Goal: Information Seeking & Learning: Learn about a topic

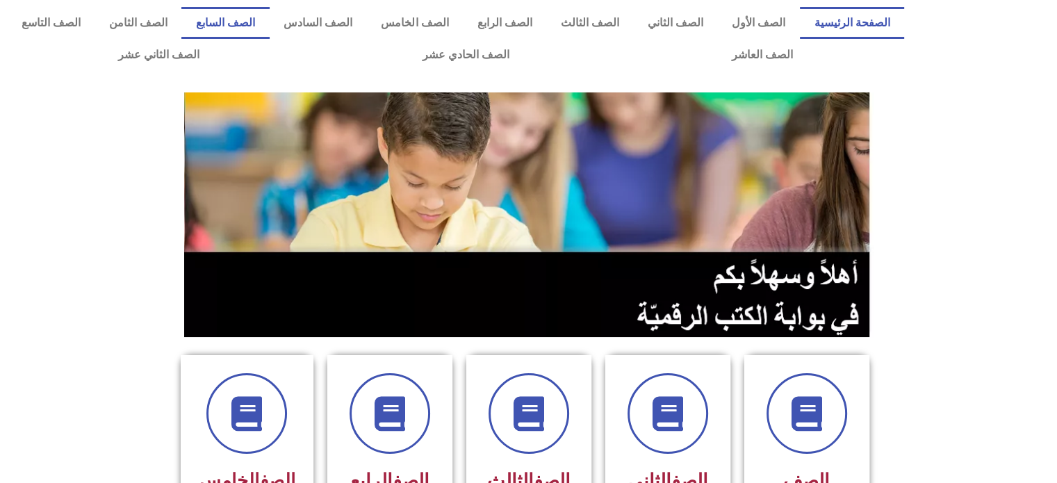
click at [269, 13] on link "الصف السابع" at bounding box center [225, 23] width 88 height 32
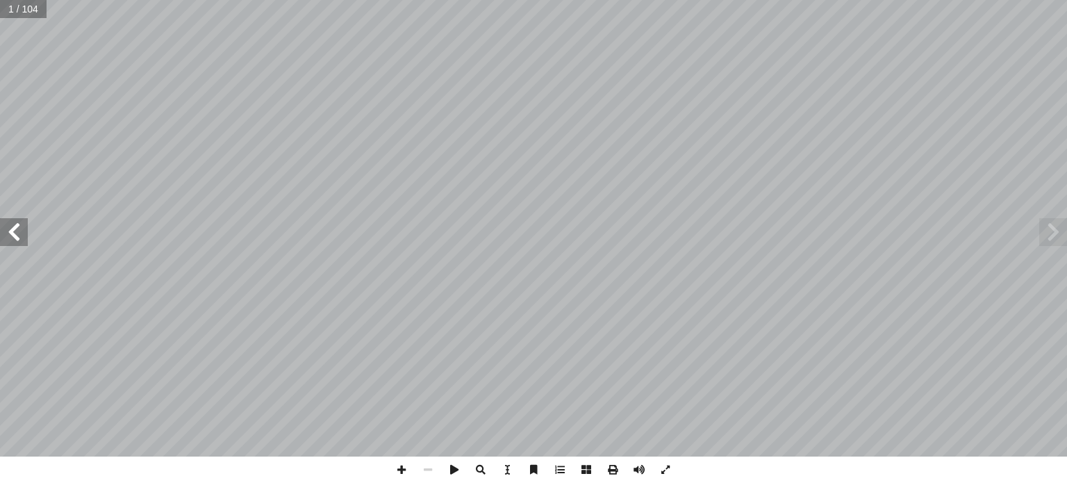
click at [17, 230] on span at bounding box center [14, 232] width 28 height 28
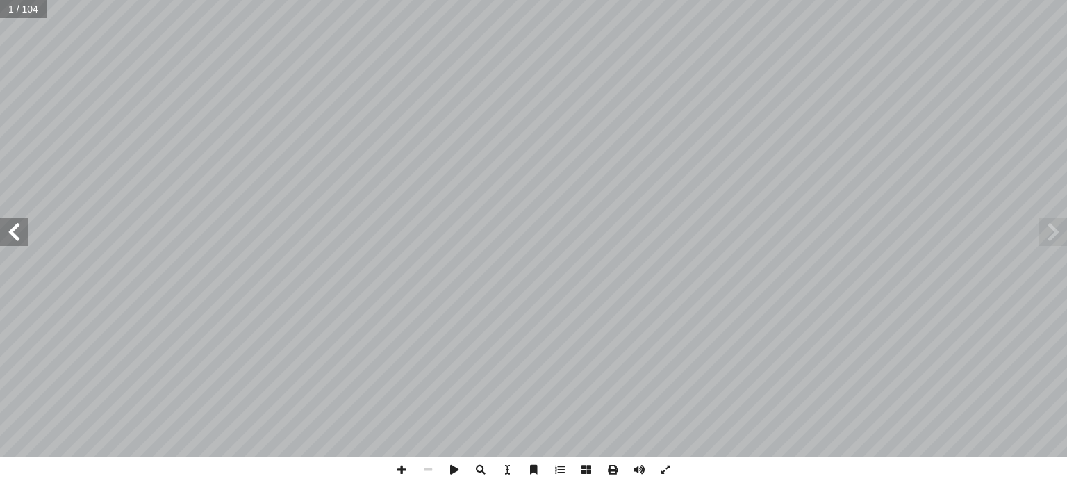
click at [17, 230] on span at bounding box center [14, 232] width 28 height 28
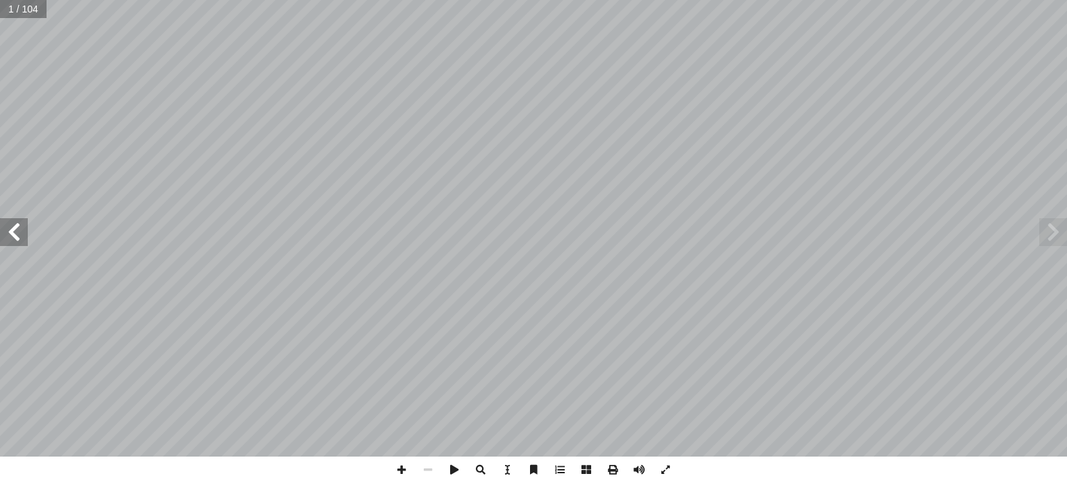
click at [17, 230] on span at bounding box center [14, 232] width 28 height 28
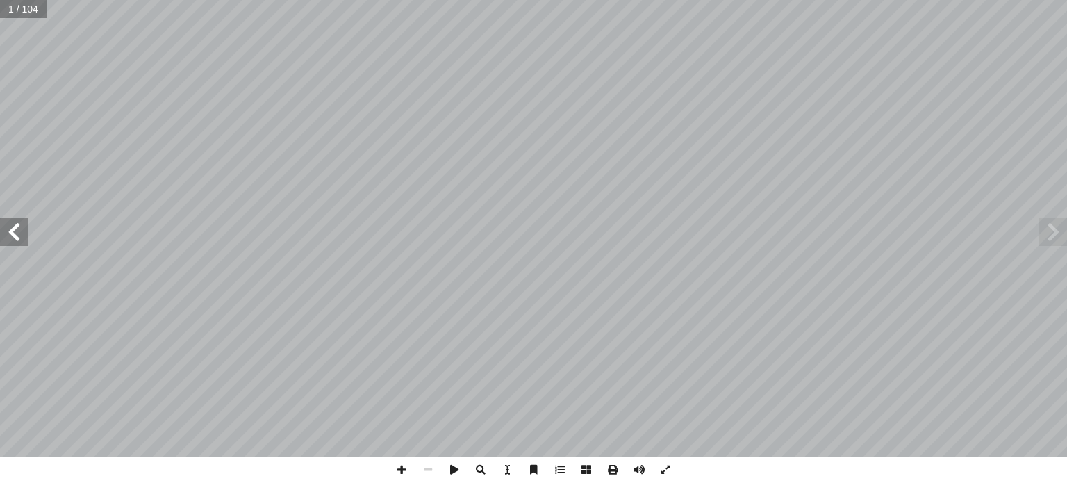
click at [17, 230] on span at bounding box center [14, 232] width 28 height 28
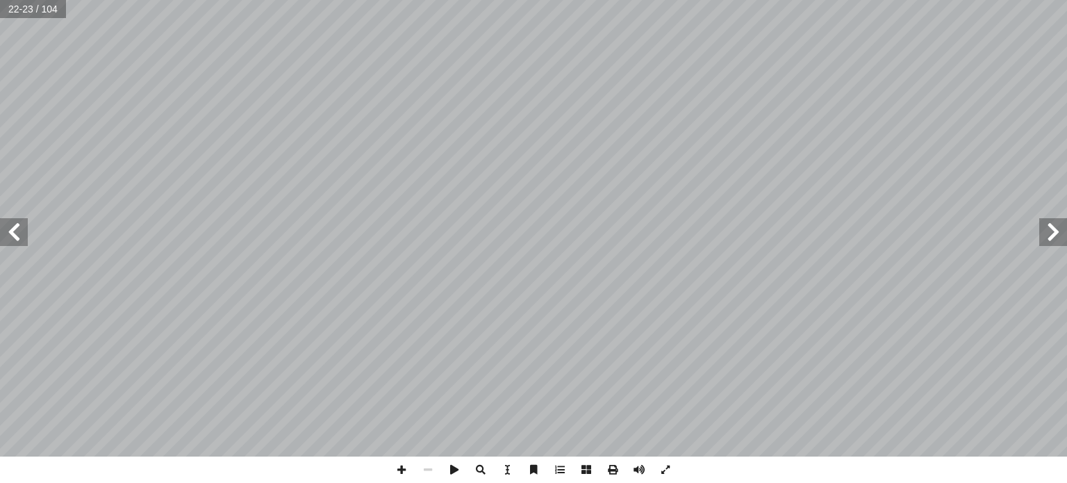
click at [17, 230] on span at bounding box center [14, 232] width 28 height 28
click at [16, 236] on span at bounding box center [14, 232] width 28 height 28
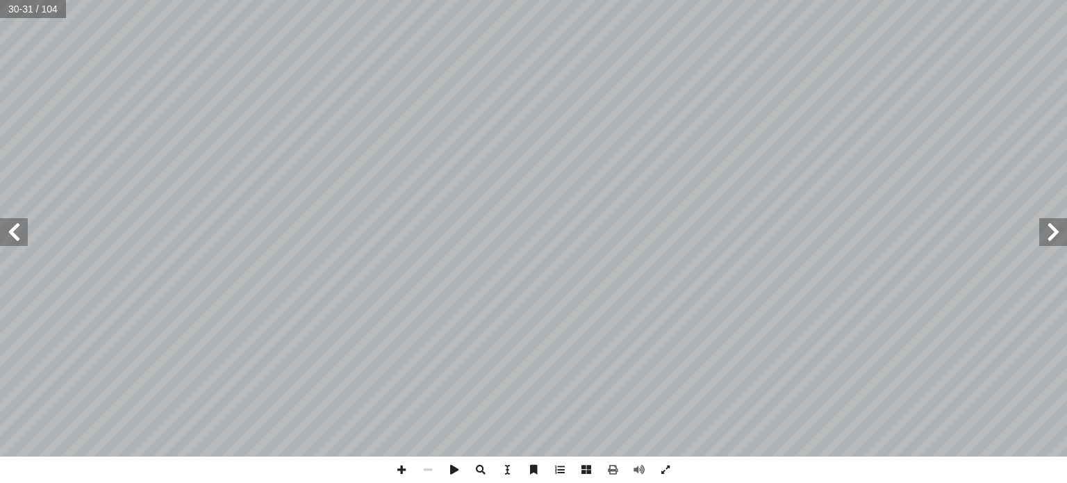
click at [16, 236] on span at bounding box center [14, 232] width 28 height 28
click at [395, 468] on span at bounding box center [401, 470] width 26 height 26
